Goal: Complete application form: Complete application form

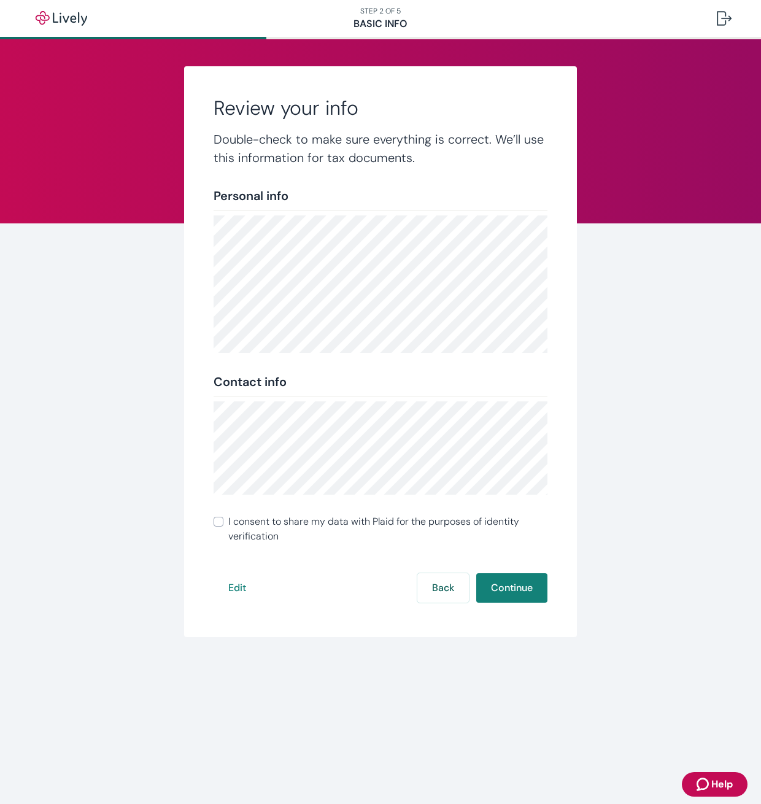
click at [220, 523] on input "I consent to share my data with Plaid for the purposes of identity verification" at bounding box center [219, 522] width 10 height 10
checkbox input "true"
click at [538, 588] on button "Continue" at bounding box center [511, 587] width 71 height 29
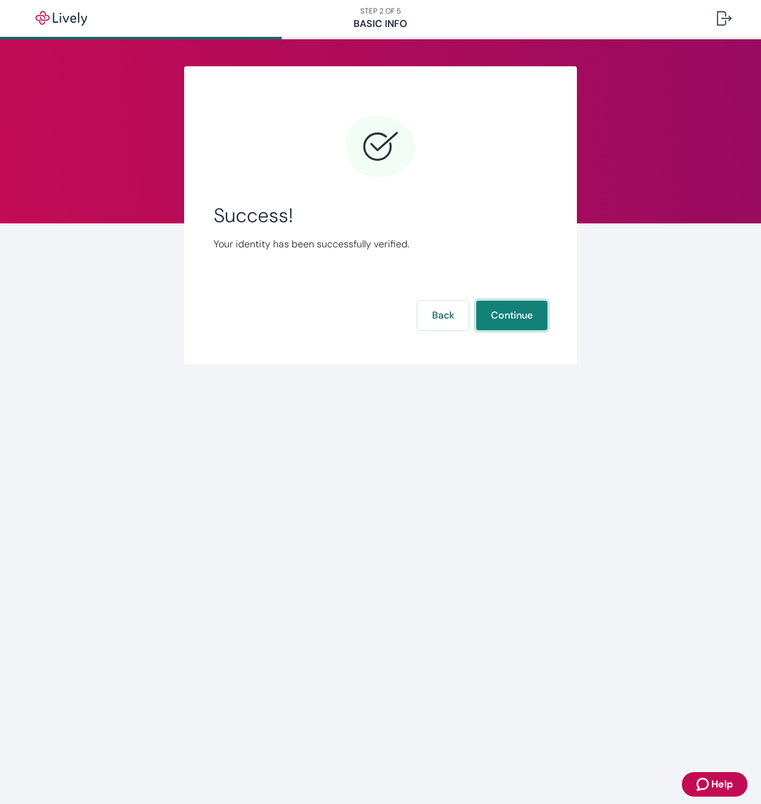
click at [526, 314] on button "Continue" at bounding box center [511, 315] width 71 height 29
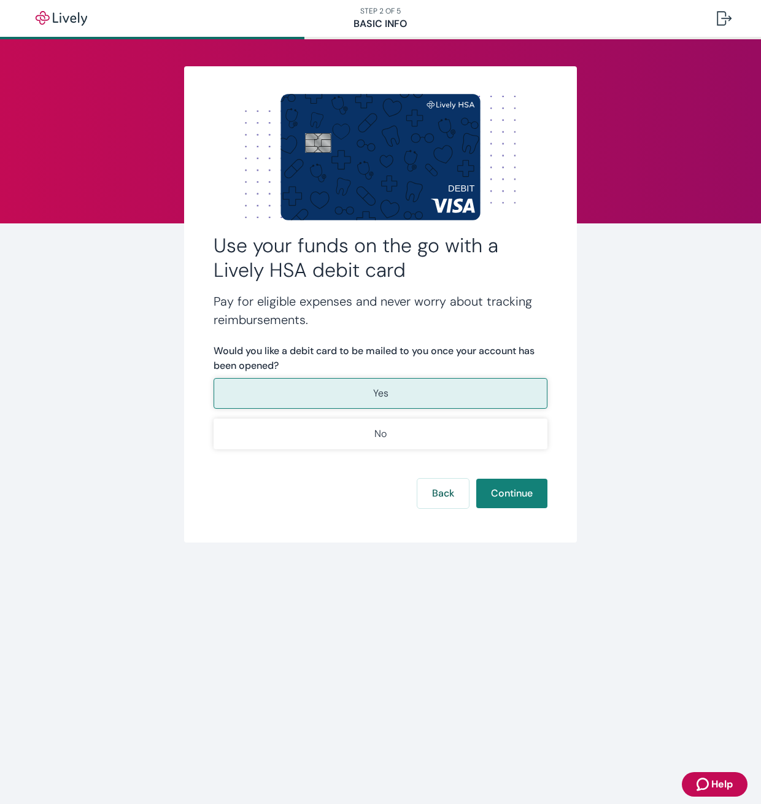
click at [437, 387] on button "Yes" at bounding box center [381, 393] width 334 height 31
click at [495, 485] on button "Continue" at bounding box center [511, 493] width 71 height 29
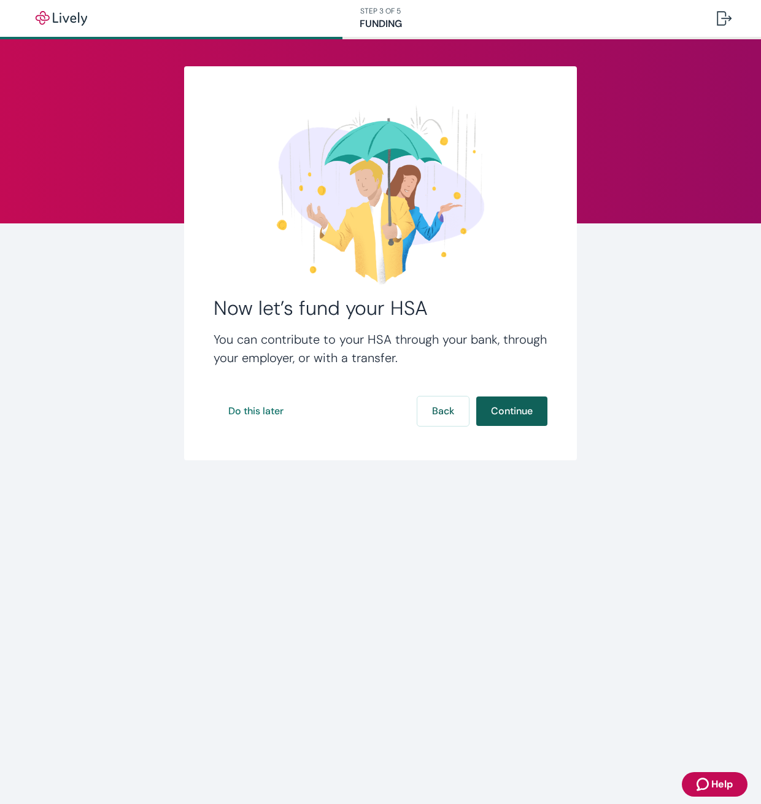
click at [509, 406] on button "Continue" at bounding box center [511, 410] width 71 height 29
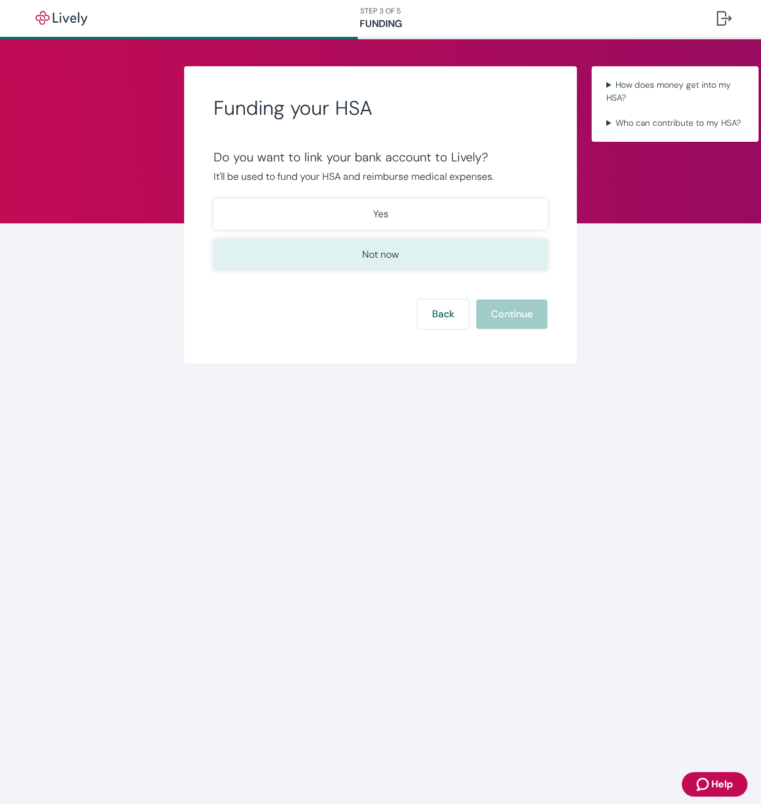
click at [398, 260] on p "Not now" at bounding box center [380, 254] width 37 height 15
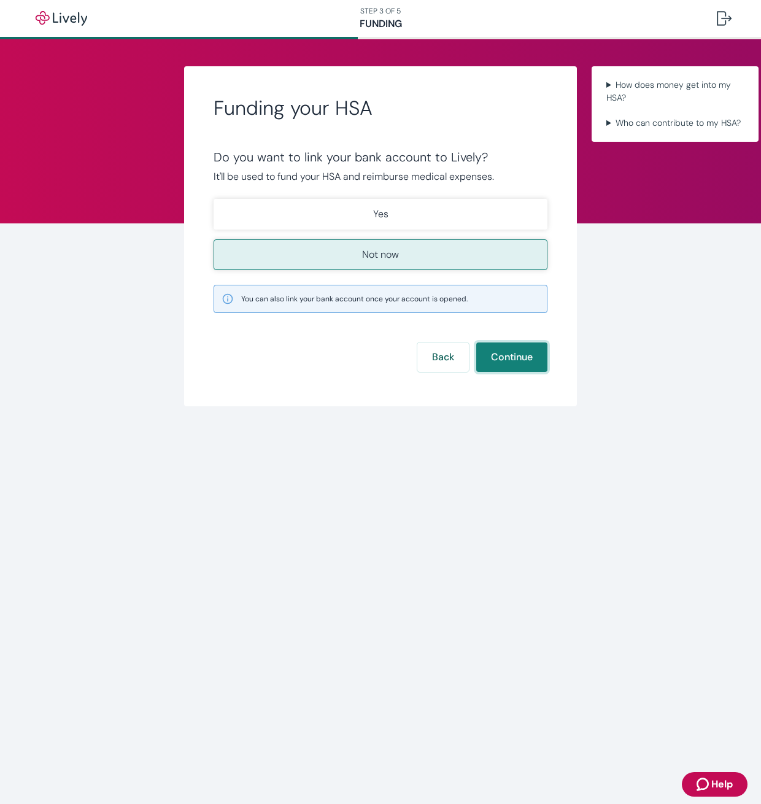
click at [522, 364] on button "Continue" at bounding box center [511, 356] width 71 height 29
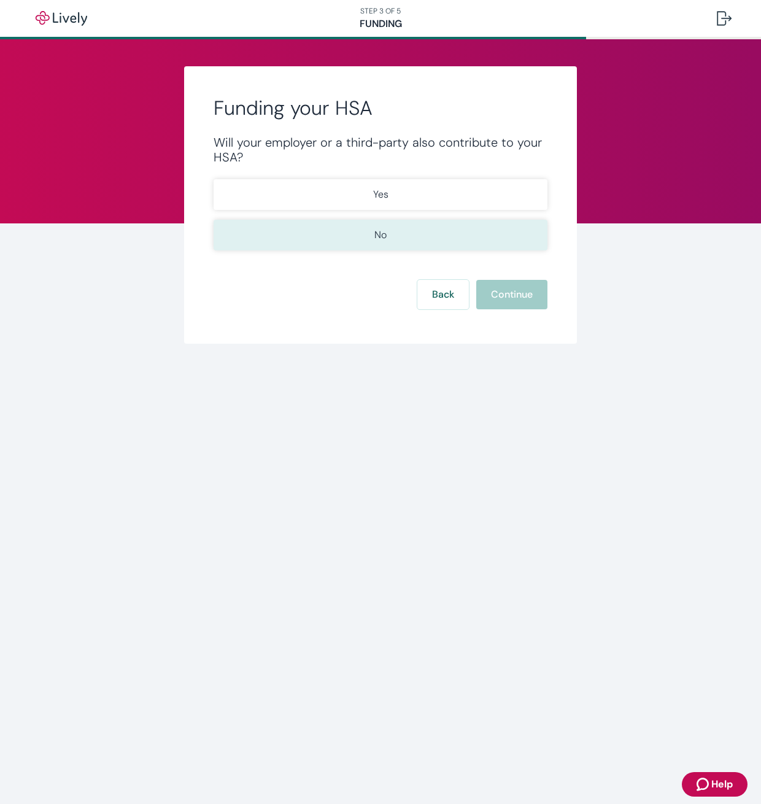
click at [400, 229] on button "No" at bounding box center [381, 235] width 334 height 31
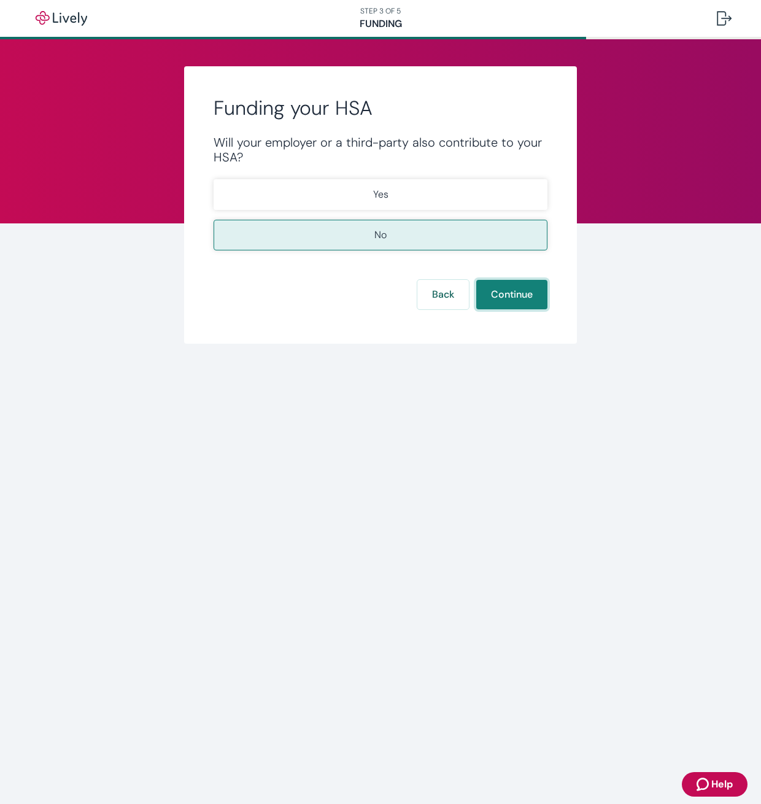
click at [511, 297] on button "Continue" at bounding box center [511, 294] width 71 height 29
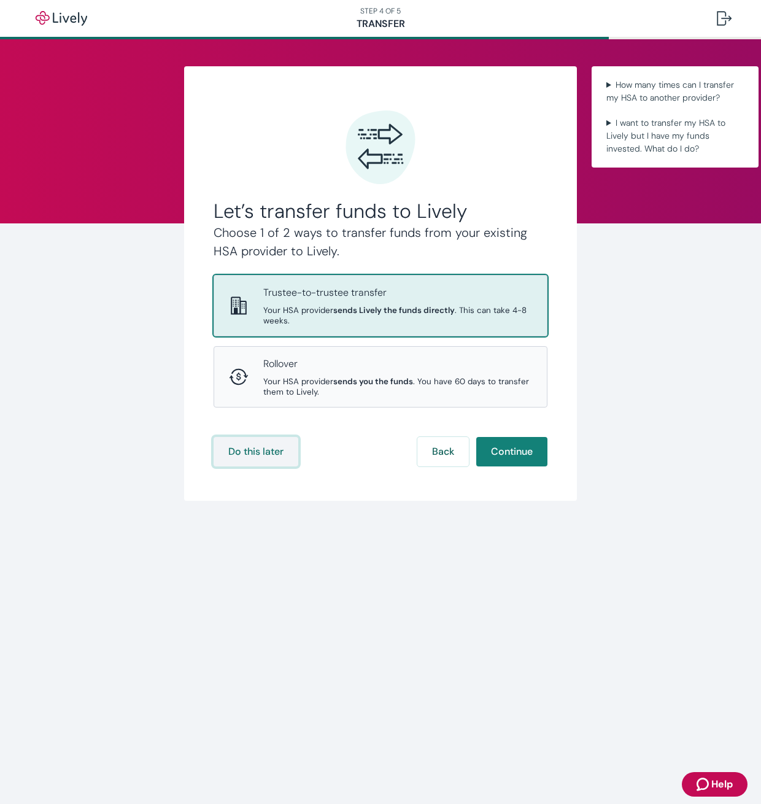
click at [276, 449] on button "Do this later" at bounding box center [256, 451] width 85 height 29
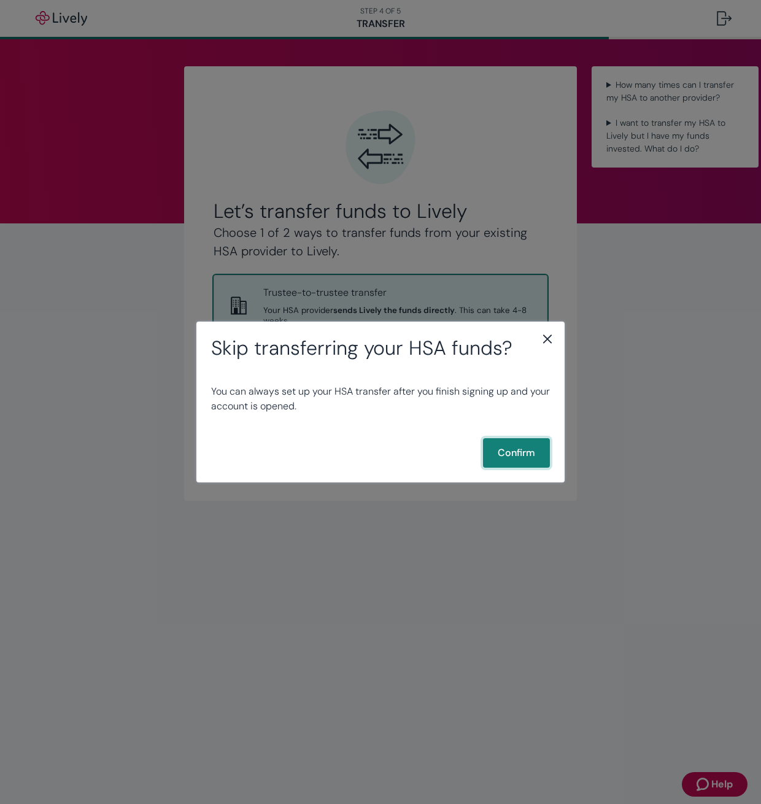
click at [522, 452] on button "Confirm" at bounding box center [516, 452] width 67 height 29
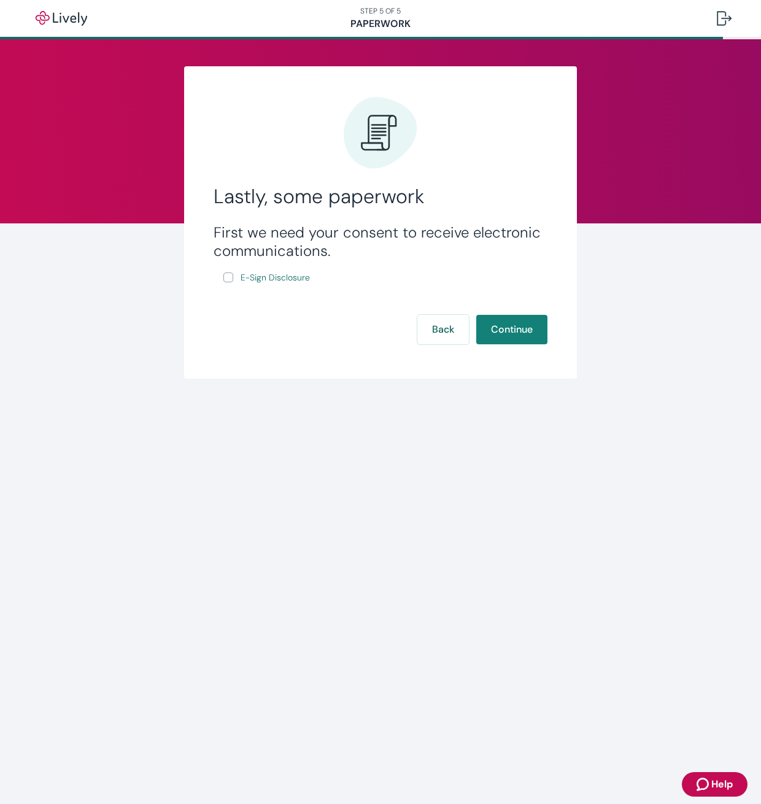
click at [230, 276] on input "E-Sign Disclosure" at bounding box center [228, 277] width 10 height 10
checkbox input "true"
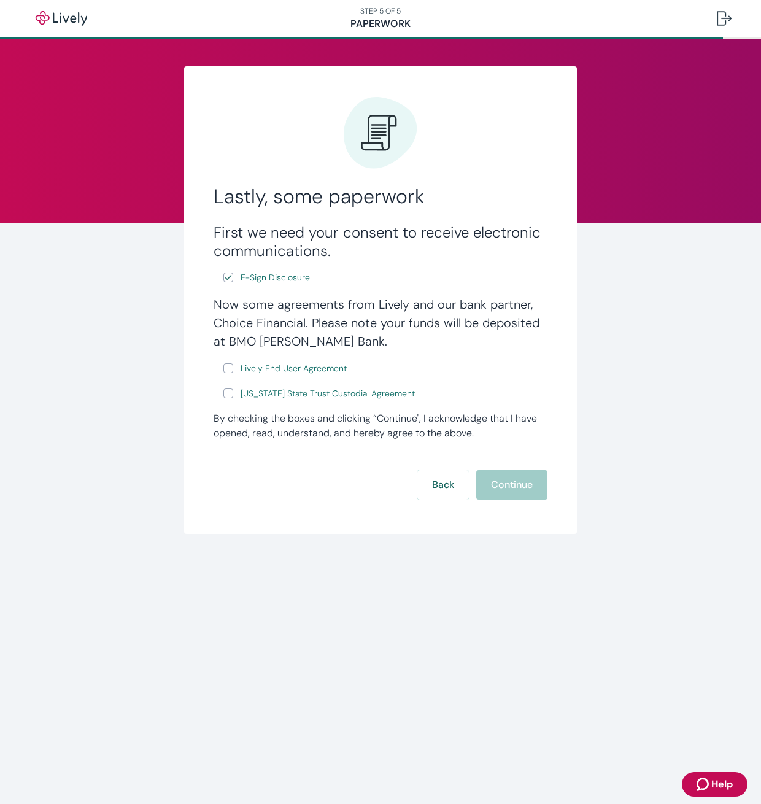
click at [224, 369] on input "Lively End User Agreement" at bounding box center [228, 368] width 10 height 10
checkbox input "true"
click at [226, 392] on input "[US_STATE] State Trust Custodial Agreement" at bounding box center [228, 393] width 10 height 10
checkbox input "true"
click at [509, 485] on button "Continue" at bounding box center [511, 484] width 71 height 29
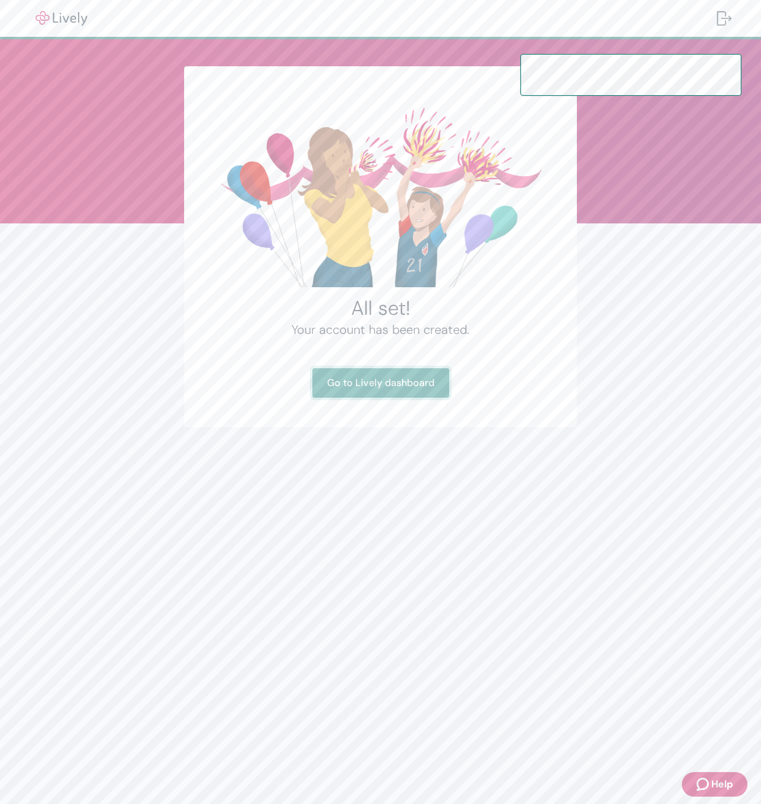
click at [387, 382] on link "Go to Lively dashboard" at bounding box center [380, 382] width 137 height 29
